Goal: Information Seeking & Learning: Check status

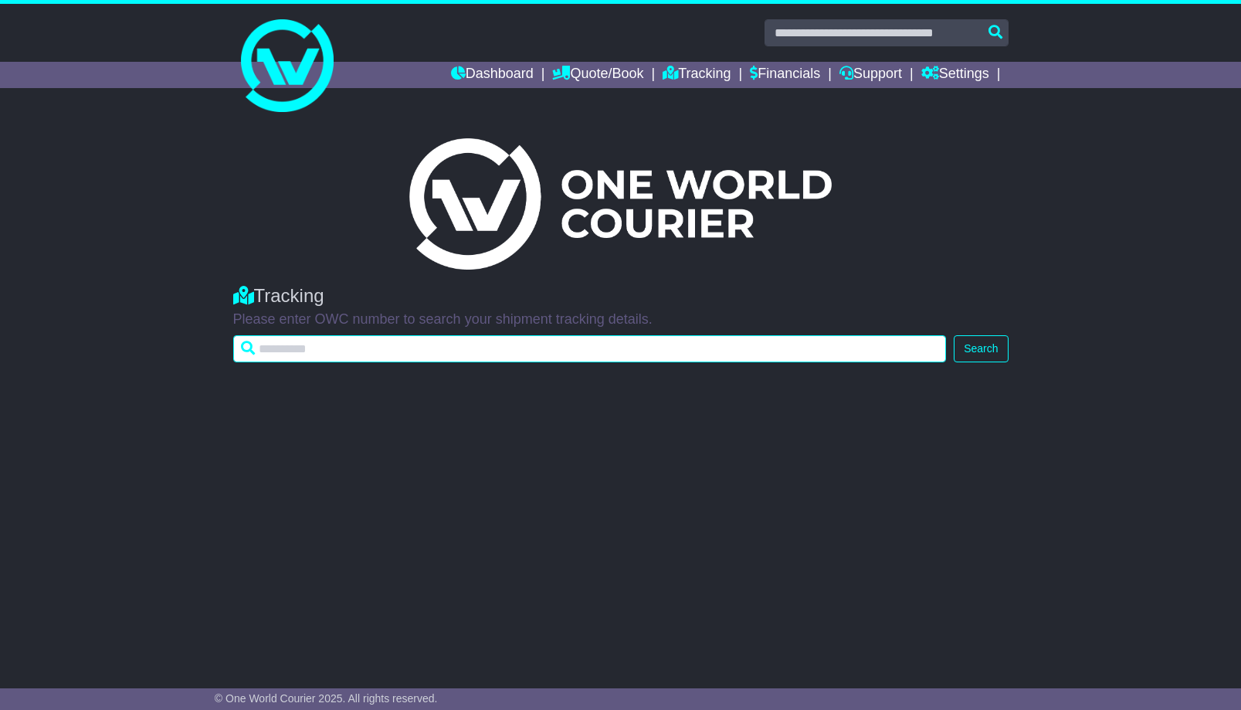
click at [319, 353] on input "text" at bounding box center [590, 348] width 714 height 27
paste input "**********"
type input "**********"
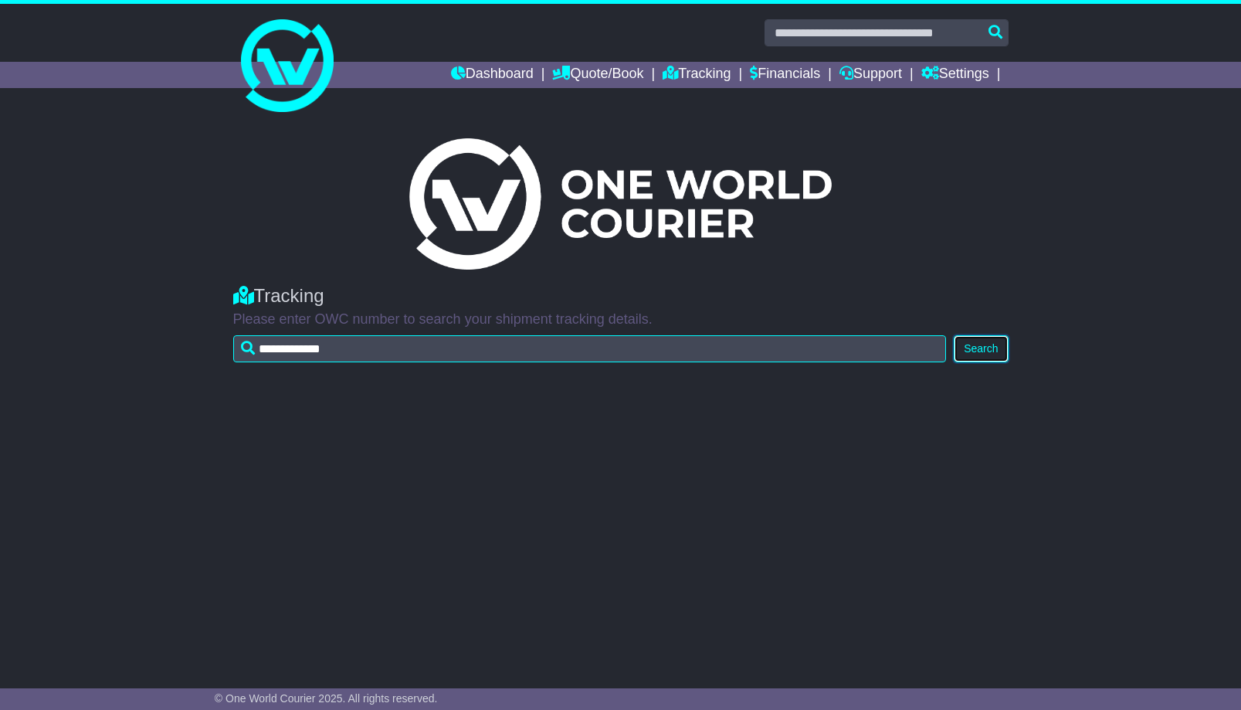
click at [989, 351] on button "Search" at bounding box center [981, 348] width 54 height 27
